Goal: Task Accomplishment & Management: Manage account settings

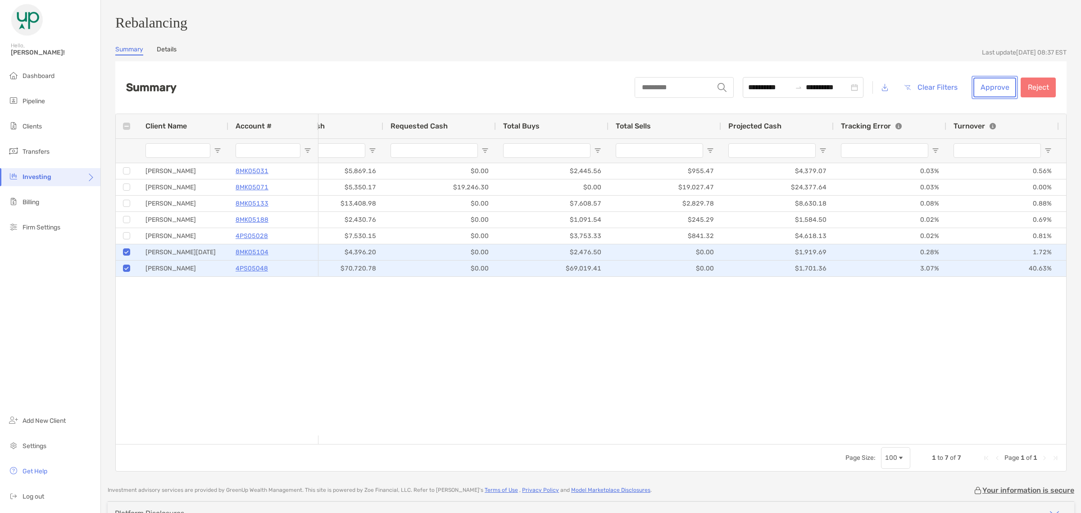
click at [978, 89] on button "Approve" at bounding box center [994, 87] width 43 height 20
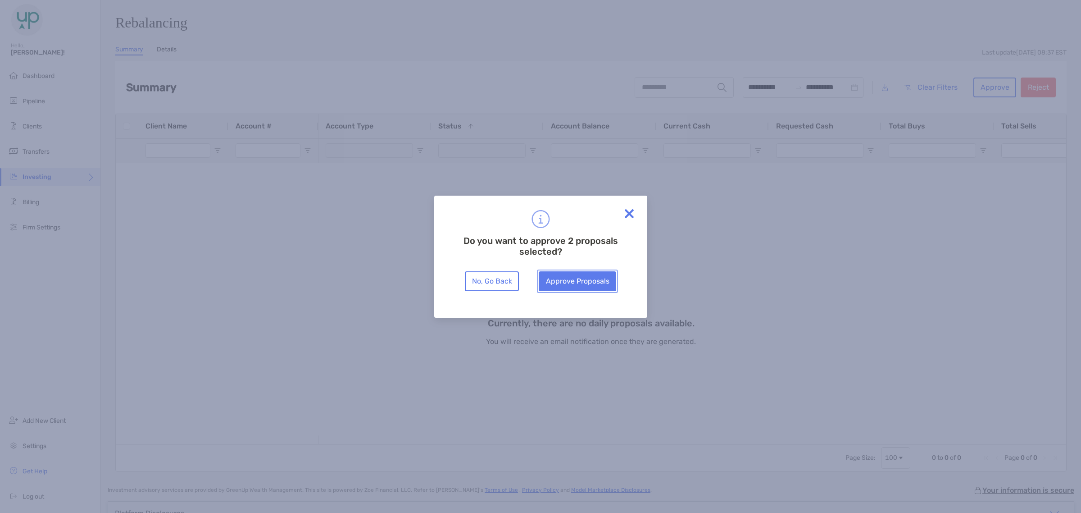
click at [593, 276] on button "Approve Proposals" at bounding box center [577, 281] width 77 height 20
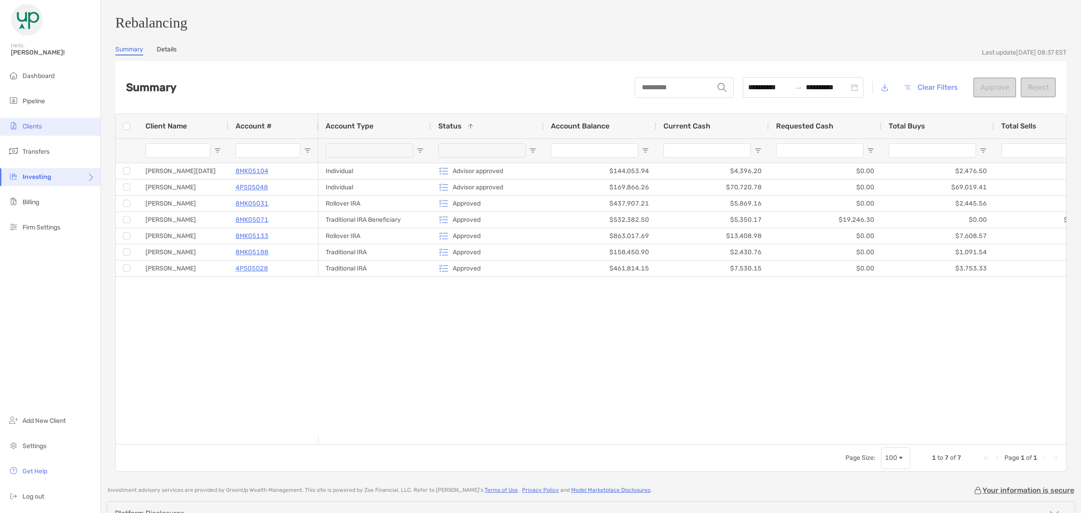
click at [34, 124] on span "Clients" at bounding box center [32, 127] width 19 height 8
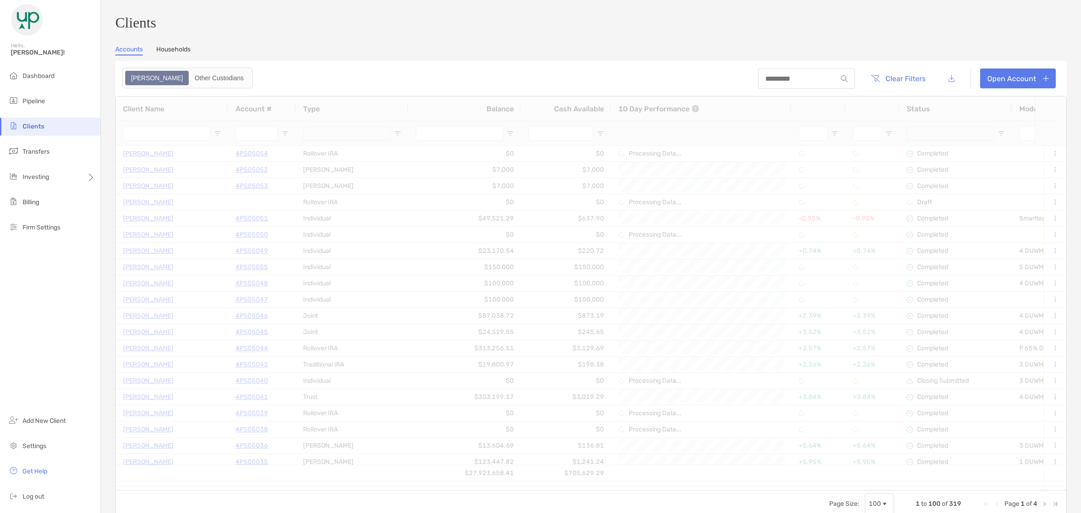
drag, startPoint x: 34, startPoint y: 124, endPoint x: 766, endPoint y: 82, distance: 733.6
click at [766, 82] on input at bounding box center [798, 79] width 79 height 8
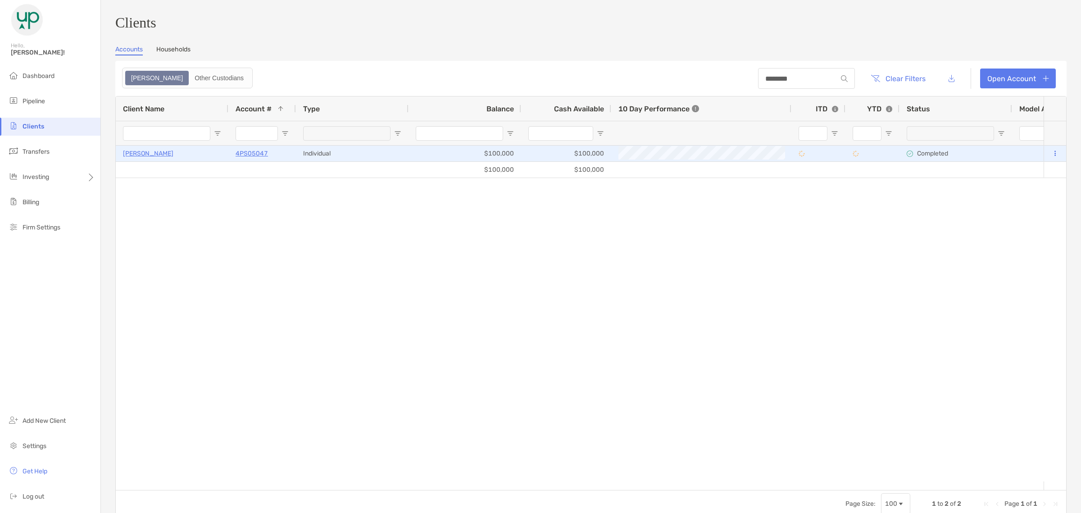
type input "********"
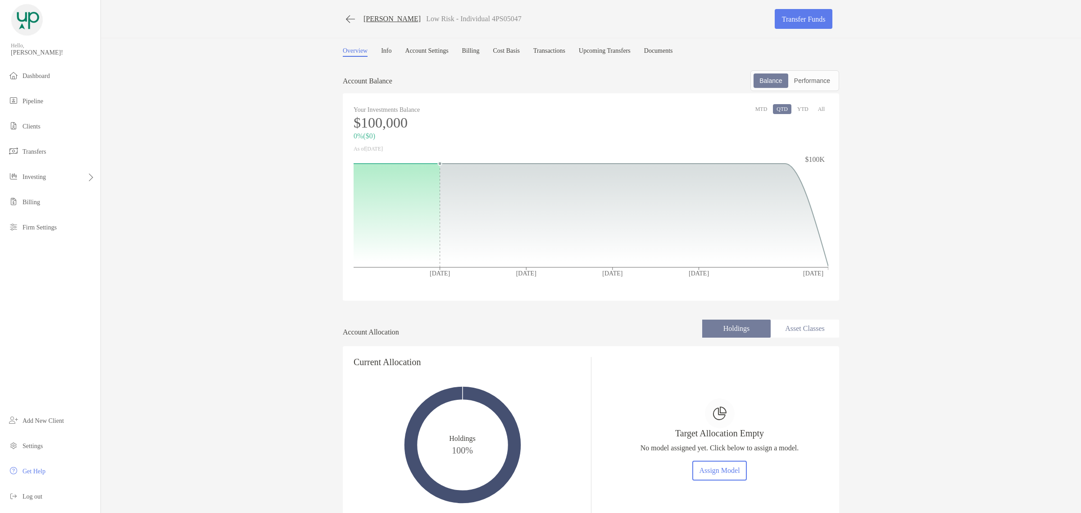
click at [707, 467] on div "[PERSON_NAME] Low Risk - Individual 4PS05047 Transfer Funds Overview Info Accou…" at bounding box center [591, 256] width 980 height 513
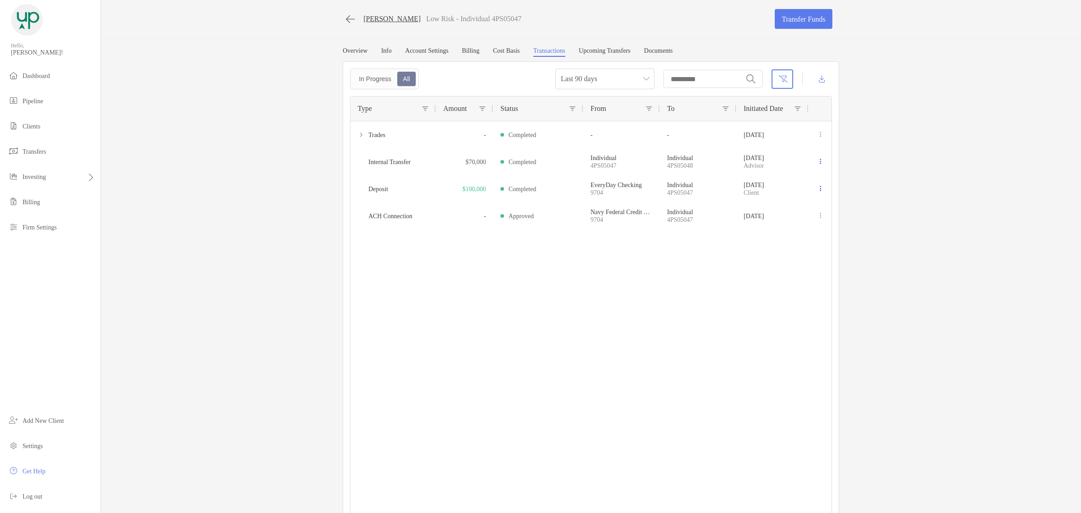
click at [352, 52] on link "Overview" at bounding box center [355, 51] width 25 height 9
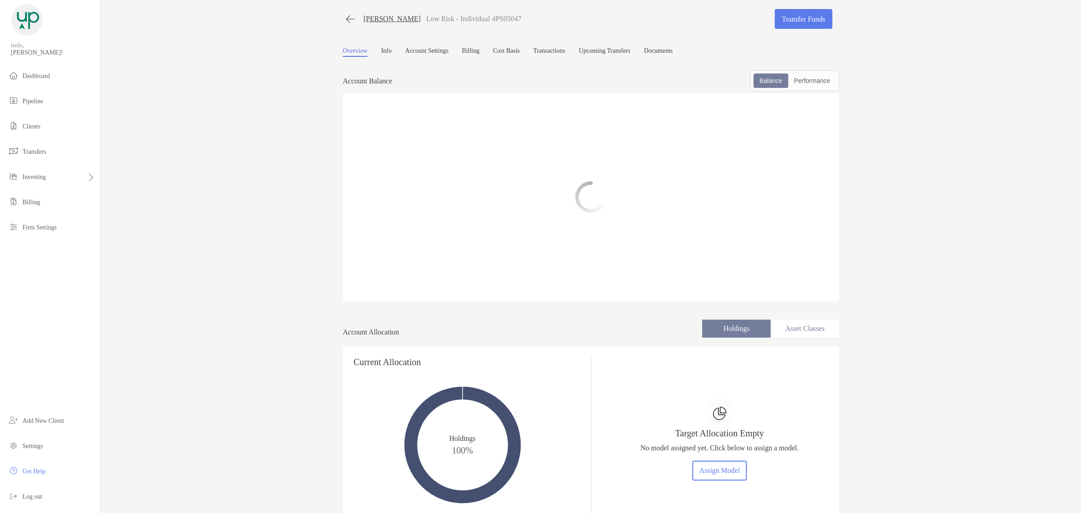
click at [723, 482] on div "Target Allocation Empty No model assigned yet. Click below to assign a model. A…" at bounding box center [719, 439] width 159 height 143
click at [725, 473] on button "Assign Model" at bounding box center [719, 470] width 55 height 20
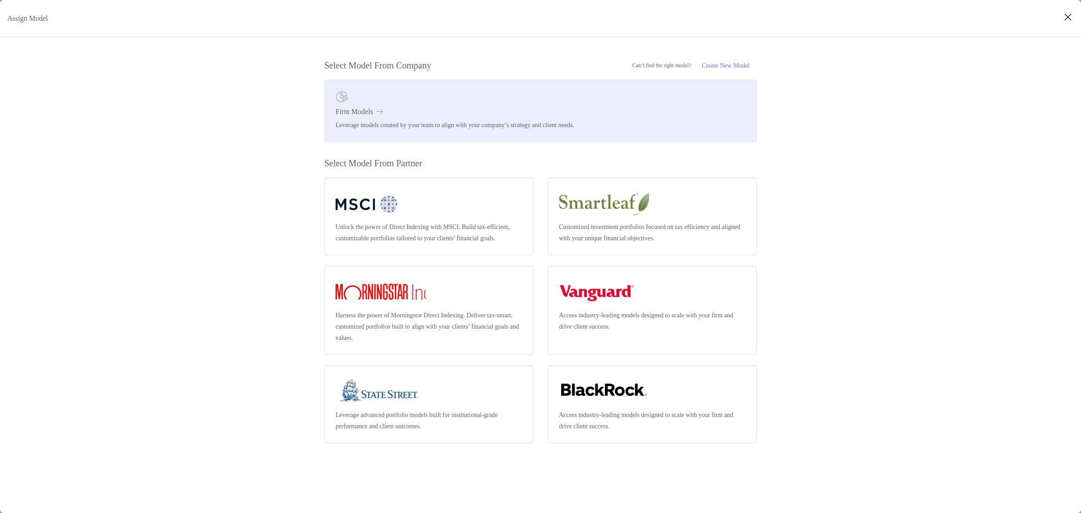
click at [400, 137] on link "Firm Models Leverage models created by your team to align with your company’s s…" at bounding box center [540, 111] width 432 height 62
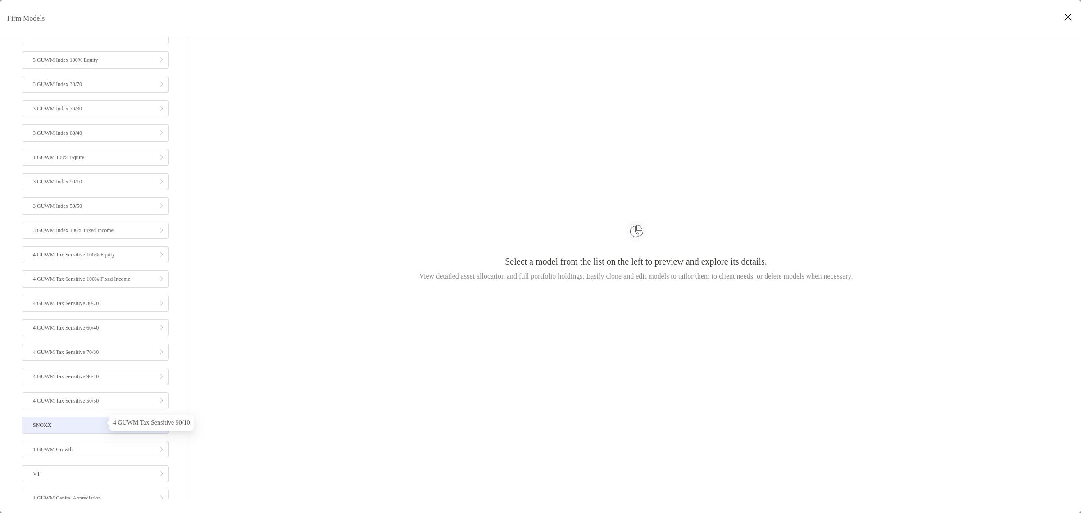
scroll to position [56, 0]
click at [91, 423] on link "SNOXX" at bounding box center [95, 414] width 147 height 17
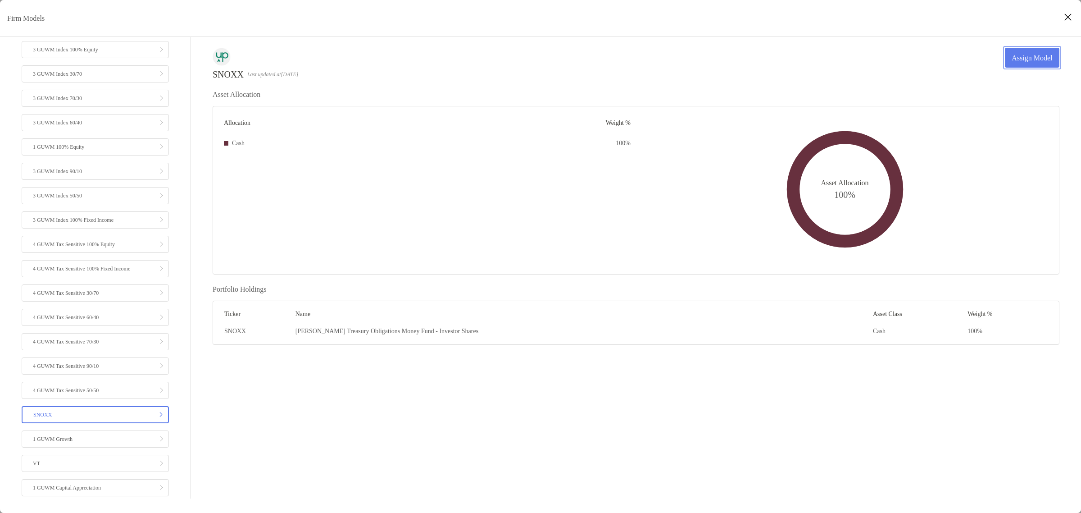
click at [1035, 59] on link "Assign Model" at bounding box center [1032, 58] width 55 height 20
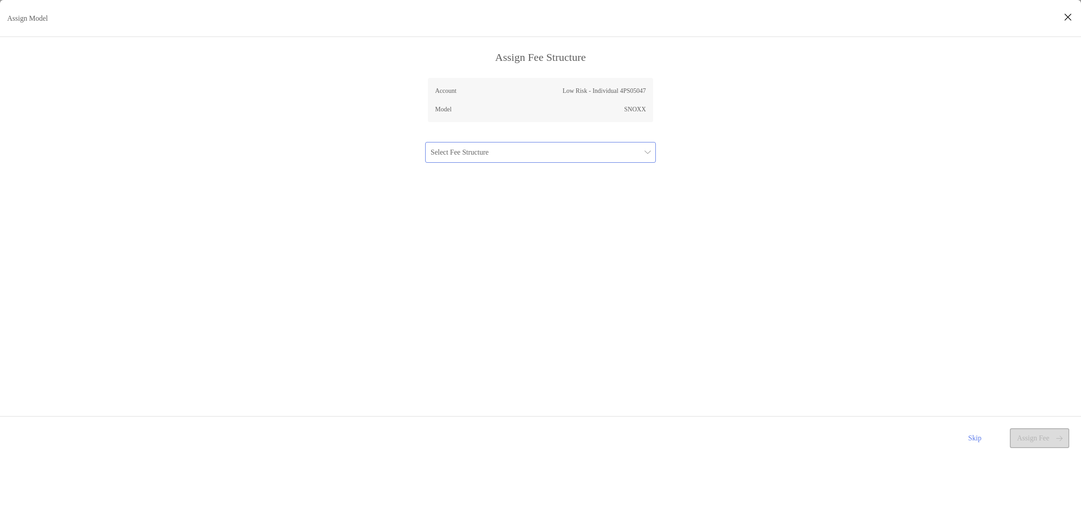
click at [529, 161] on input "Assign Model" at bounding box center [536, 152] width 211 height 20
click at [492, 188] on div "No Bill" at bounding box center [540, 190] width 216 height 11
click at [1040, 437] on button "Assign Fee" at bounding box center [1039, 438] width 59 height 20
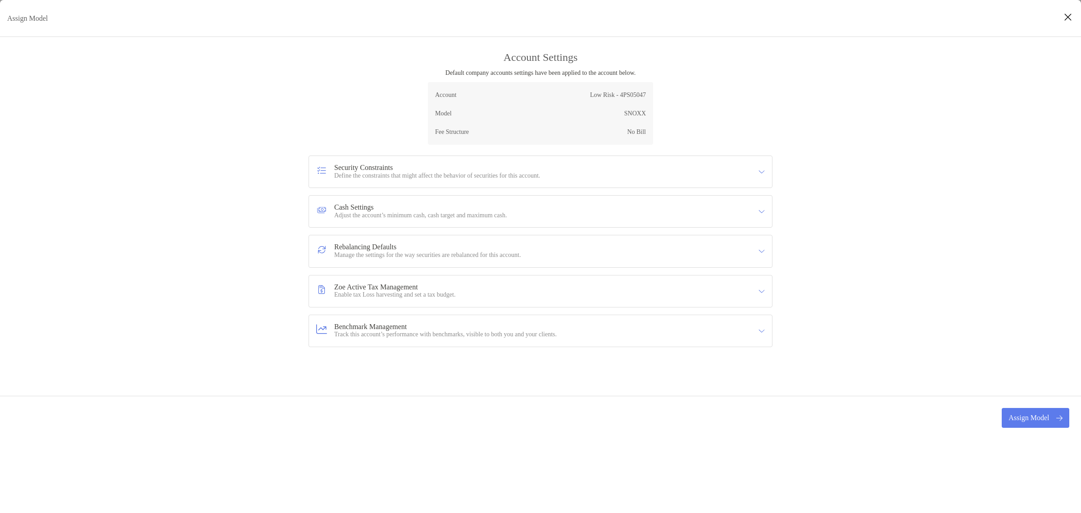
click at [410, 215] on p "Adjust the account’s minimum cash, cash target and maximum cash." at bounding box center [420, 216] width 173 height 8
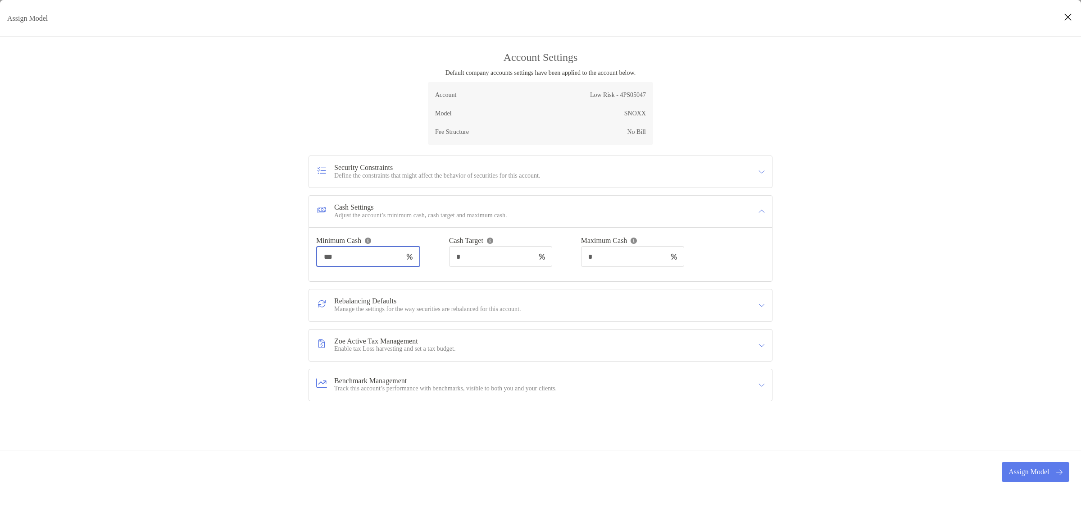
drag, startPoint x: 338, startPoint y: 257, endPoint x: 329, endPoint y: 258, distance: 8.6
click at [329, 258] on input "***" at bounding box center [360, 257] width 86 height 8
drag, startPoint x: 339, startPoint y: 257, endPoint x: 335, endPoint y: 258, distance: 4.5
click at [335, 258] on input "****" at bounding box center [360, 257] width 86 height 8
type input "****"
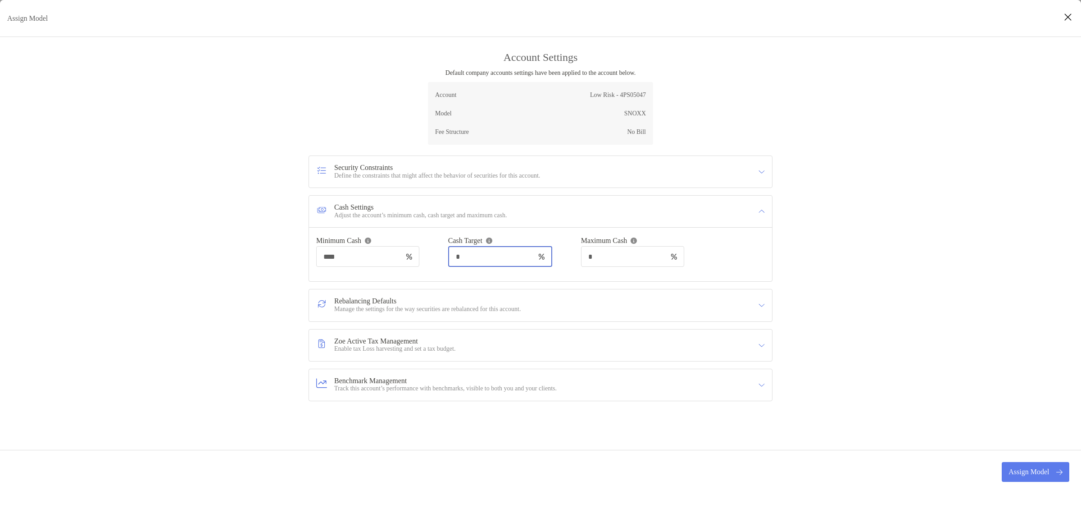
drag, startPoint x: 479, startPoint y: 259, endPoint x: 464, endPoint y: 259, distance: 14.9
click at [464, 259] on input "*" at bounding box center [492, 257] width 86 height 8
type input "****"
drag, startPoint x: 615, startPoint y: 255, endPoint x: 606, endPoint y: 255, distance: 9.0
click at [606, 255] on input "*" at bounding box center [624, 257] width 86 height 8
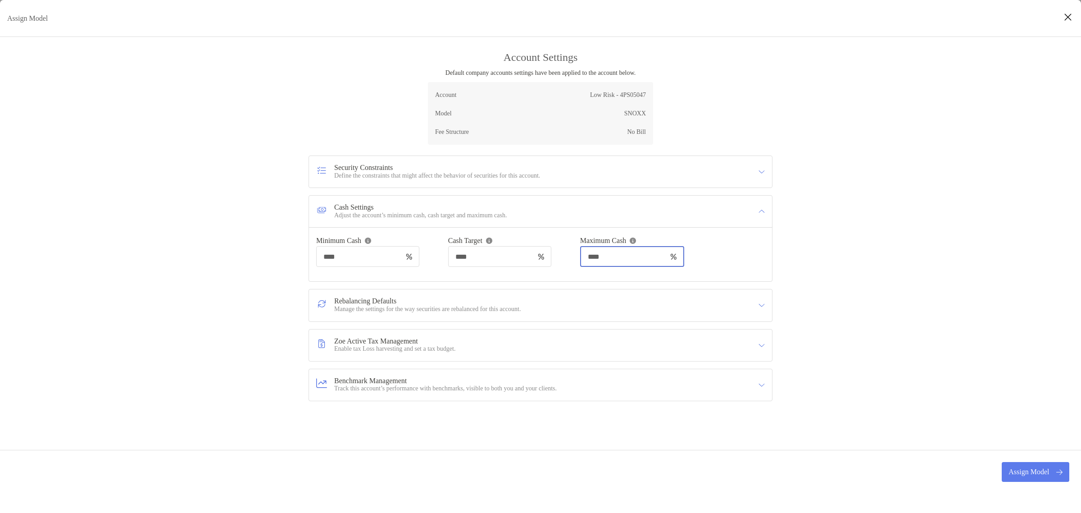
type input "****"
click at [888, 325] on div "Account Settings Default company accounts settings have been applied to the acc…" at bounding box center [540, 272] width 1081 height 442
click at [1016, 468] on button "Assign Model" at bounding box center [1036, 472] width 68 height 20
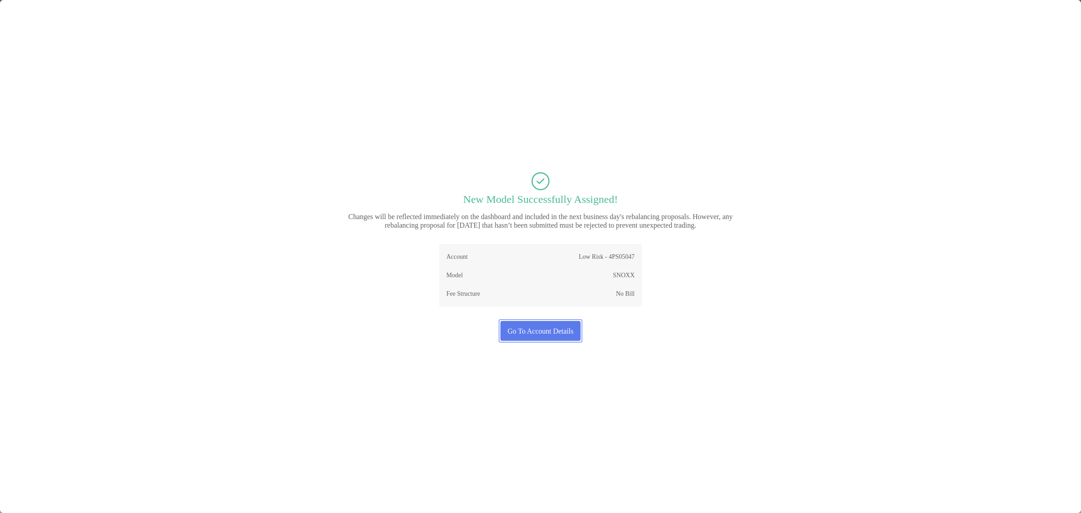
click at [537, 327] on button "Go To Account Details" at bounding box center [540, 331] width 80 height 20
